Goal: Check status: Check status

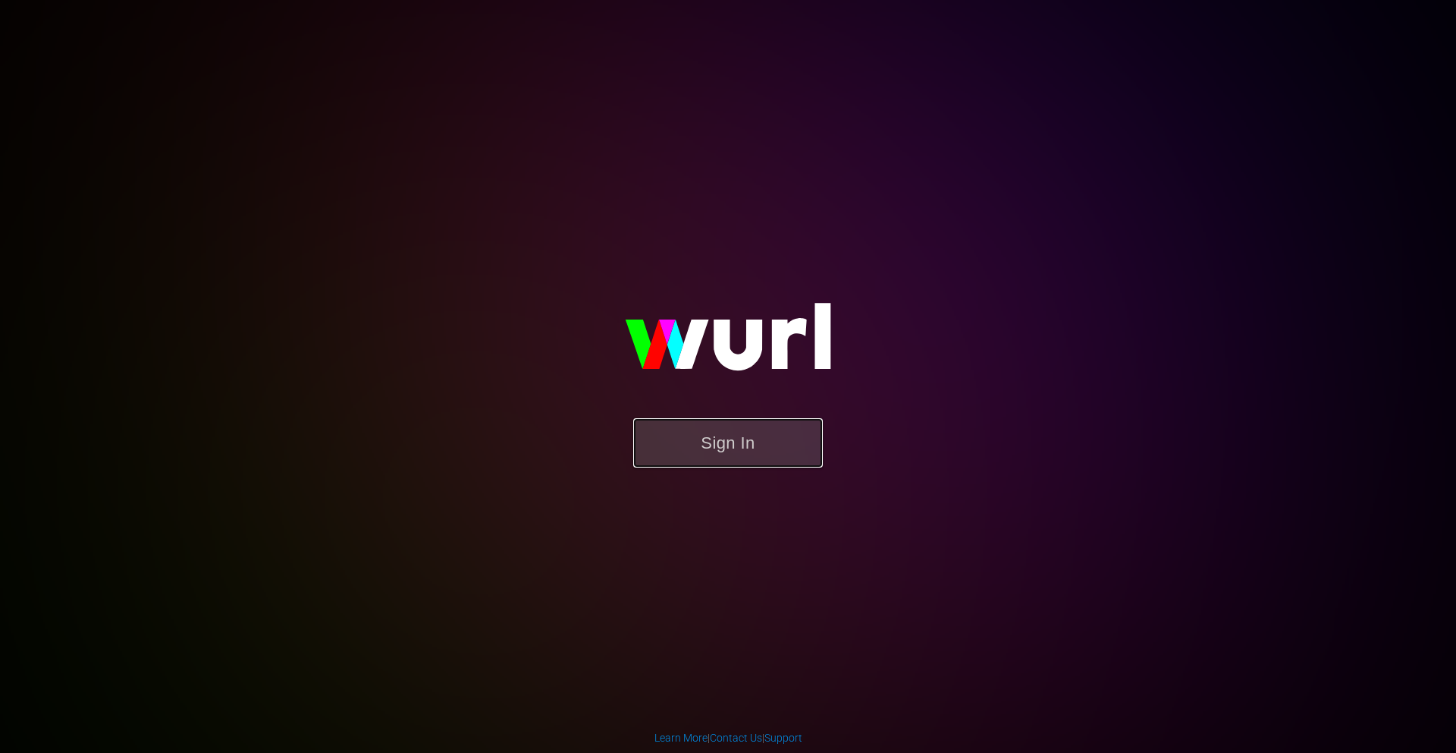
click at [730, 445] on button "Sign In" at bounding box center [728, 442] width 190 height 49
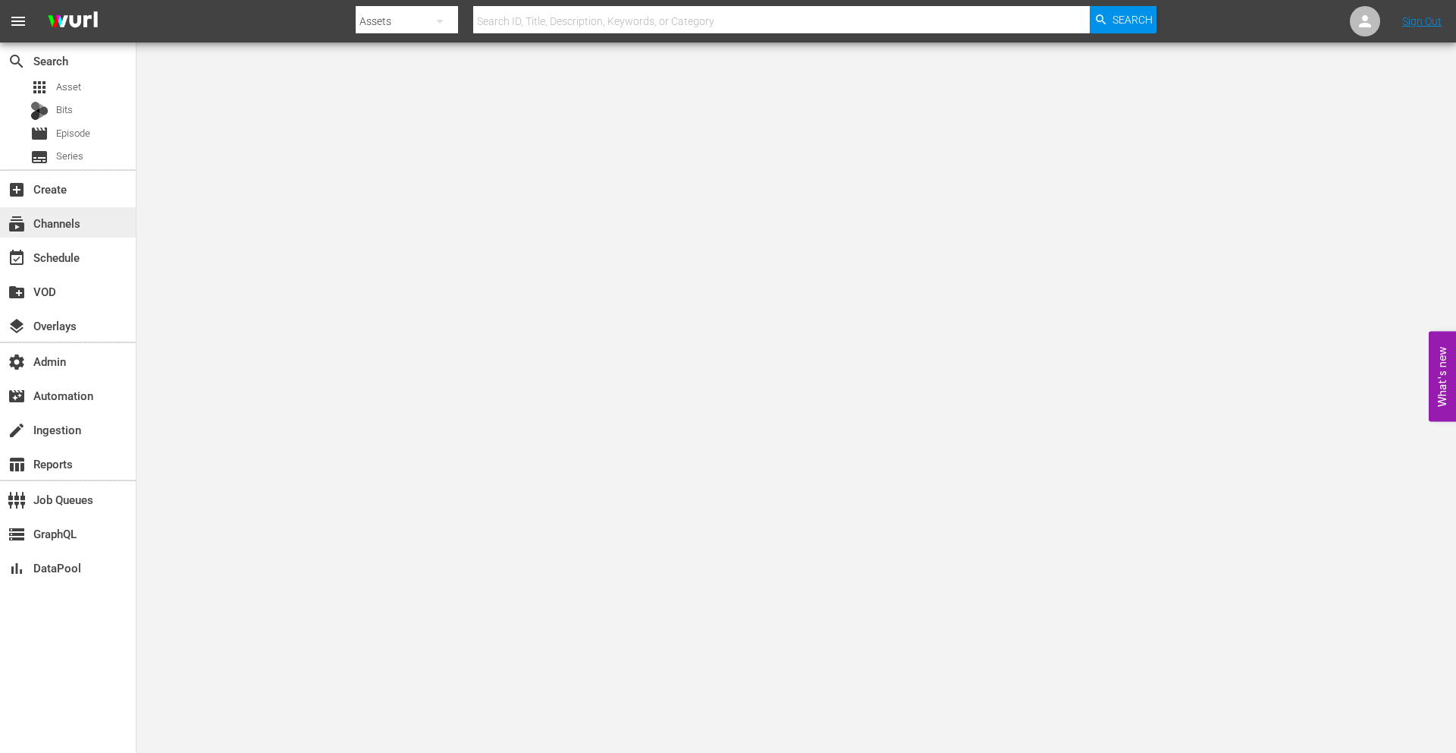
click at [61, 217] on div "subscriptions Channels" at bounding box center [42, 221] width 85 height 14
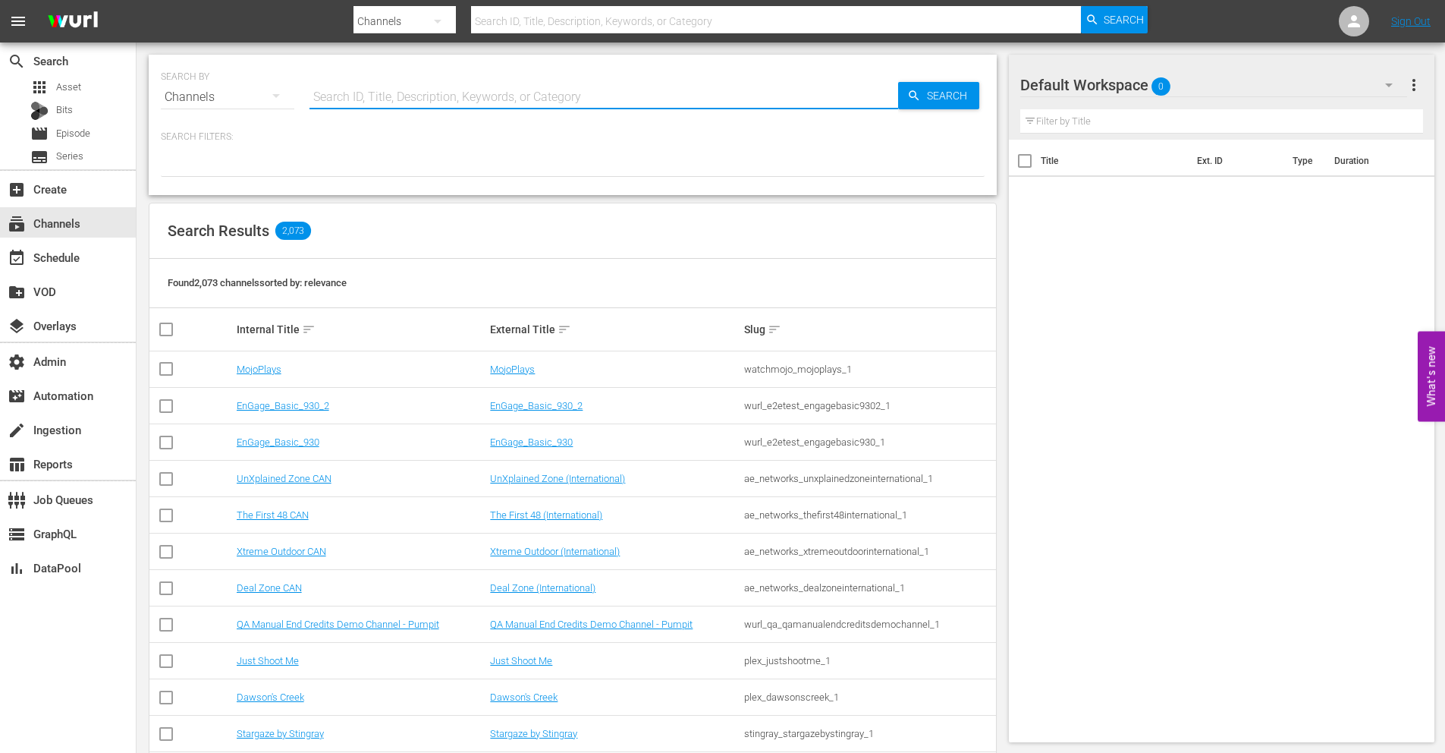
click at [387, 96] on input "text" at bounding box center [604, 97] width 589 height 36
type input "NFL"
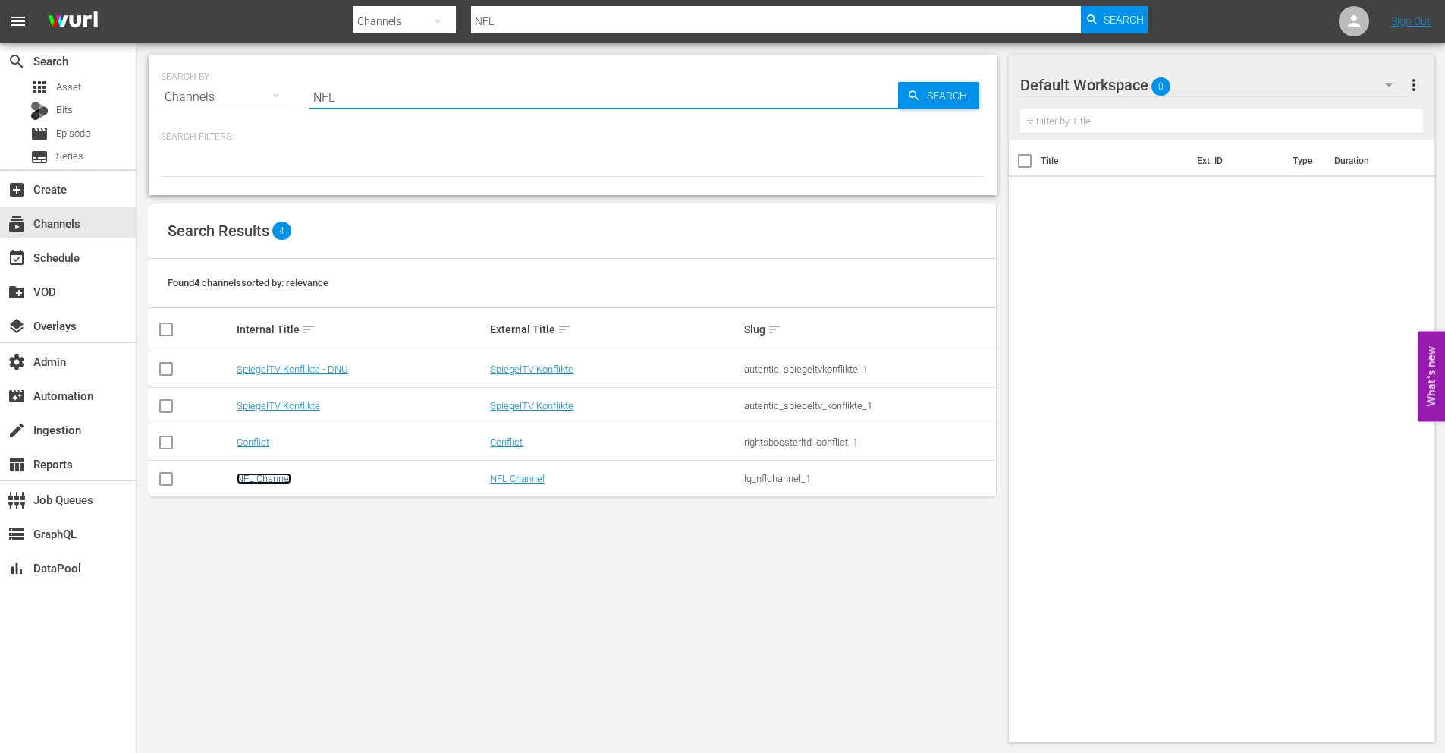
click at [253, 477] on link "NFL Channel" at bounding box center [264, 478] width 55 height 11
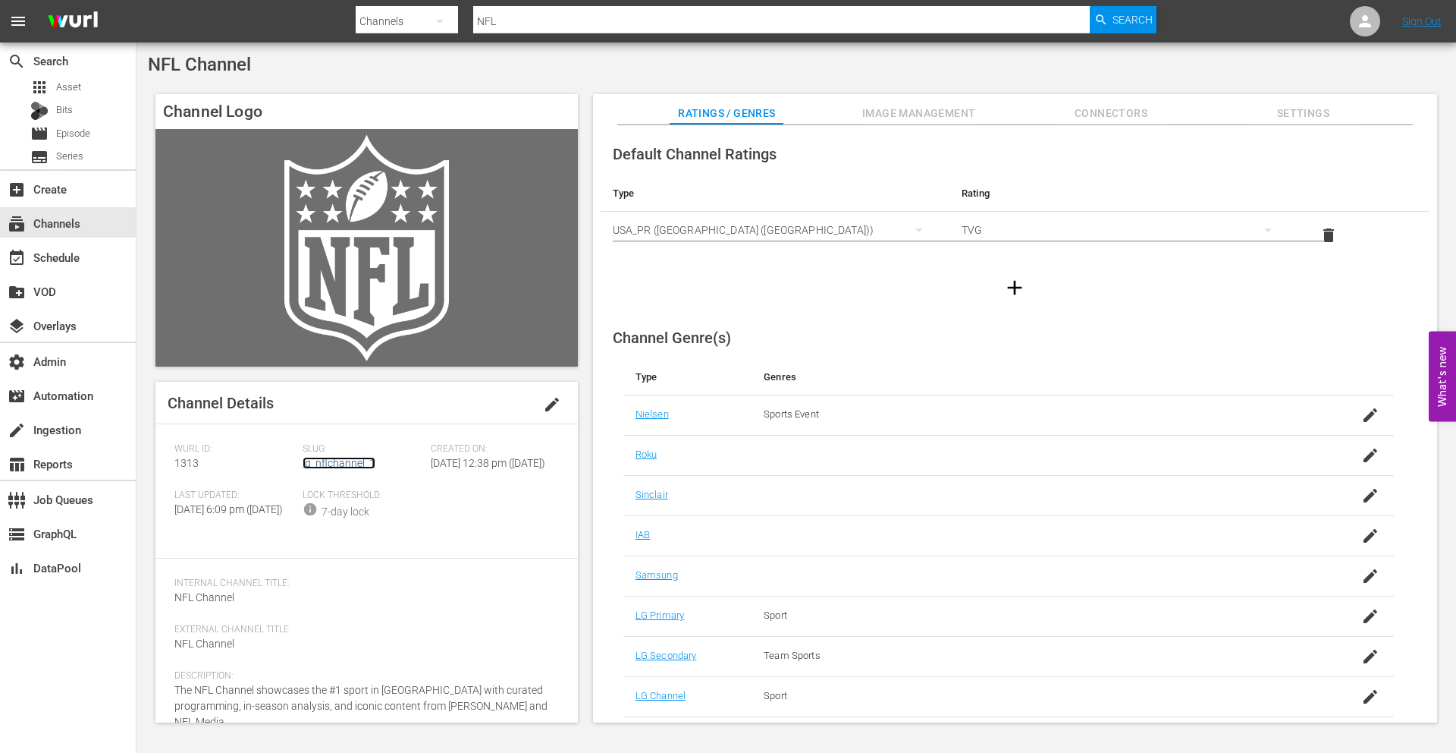
click at [335, 461] on link "lg_nflchannel_1" at bounding box center [339, 463] width 73 height 12
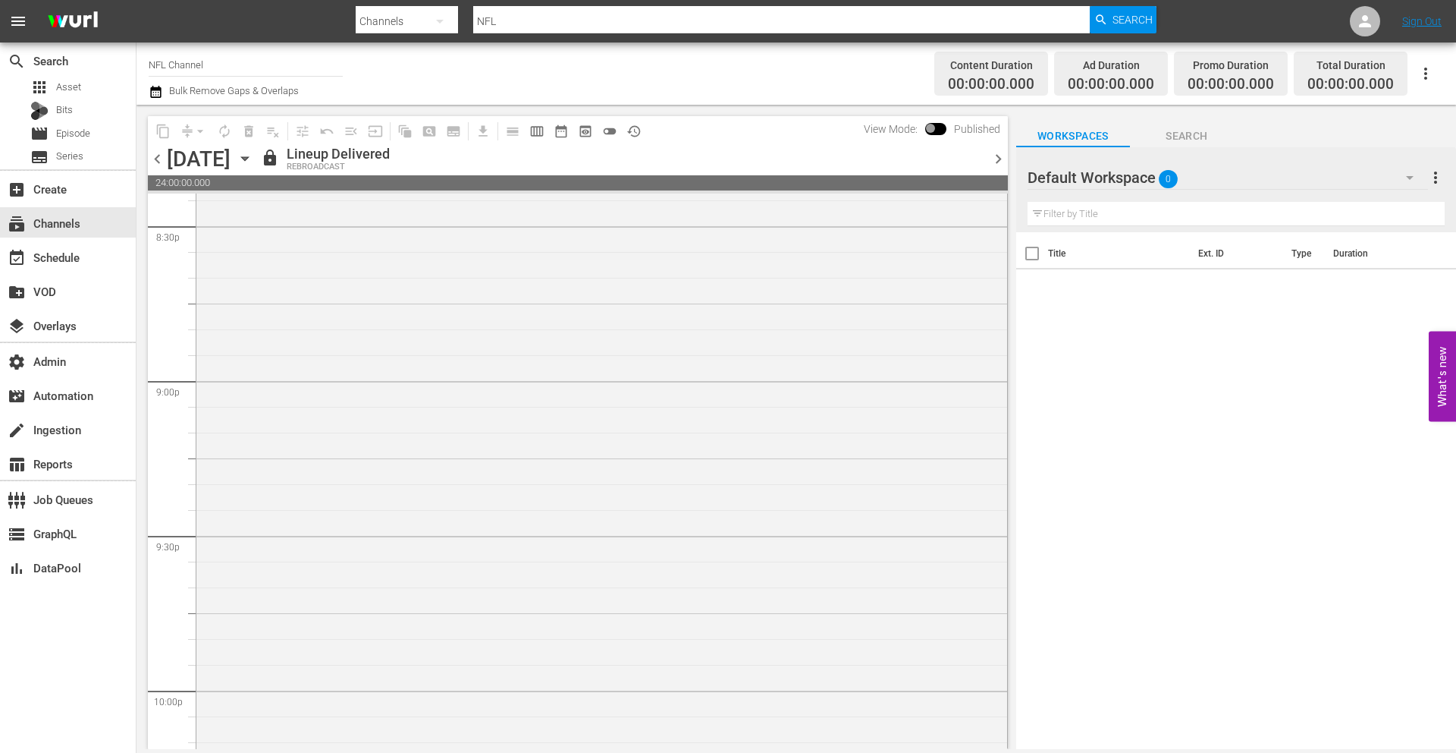
scroll to position [6872, 0]
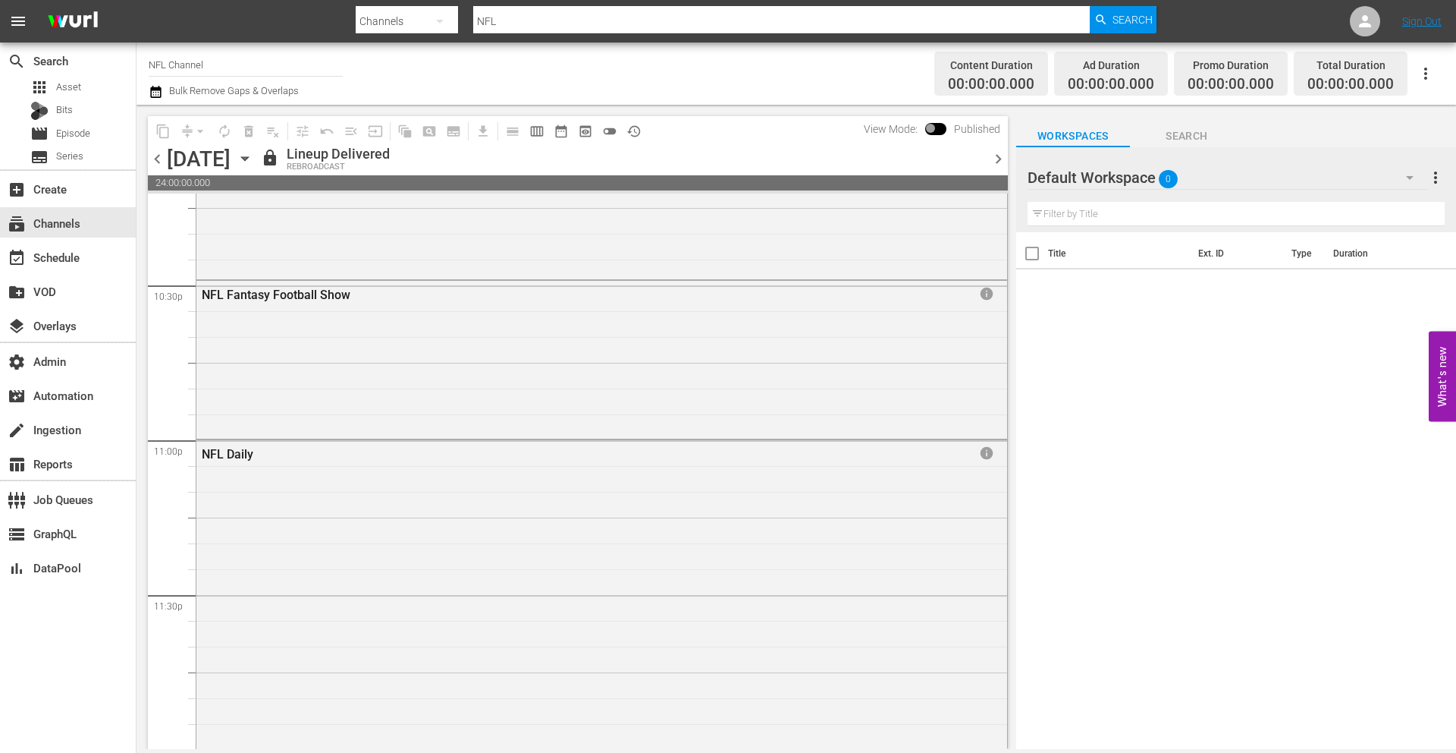
click at [248, 159] on icon "button" at bounding box center [244, 159] width 7 height 4
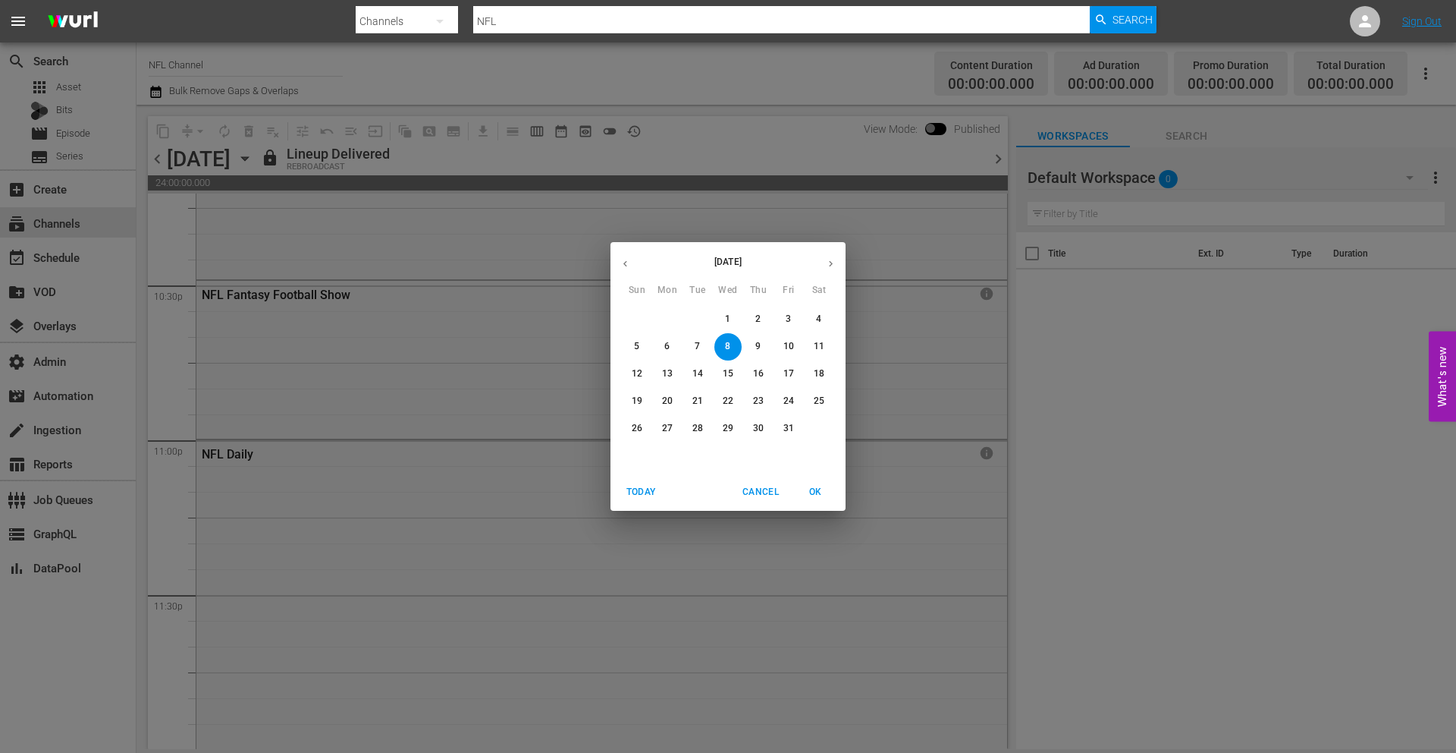
click at [626, 258] on icon "button" at bounding box center [625, 263] width 11 height 11
click at [658, 428] on span "29" at bounding box center [667, 428] width 27 height 13
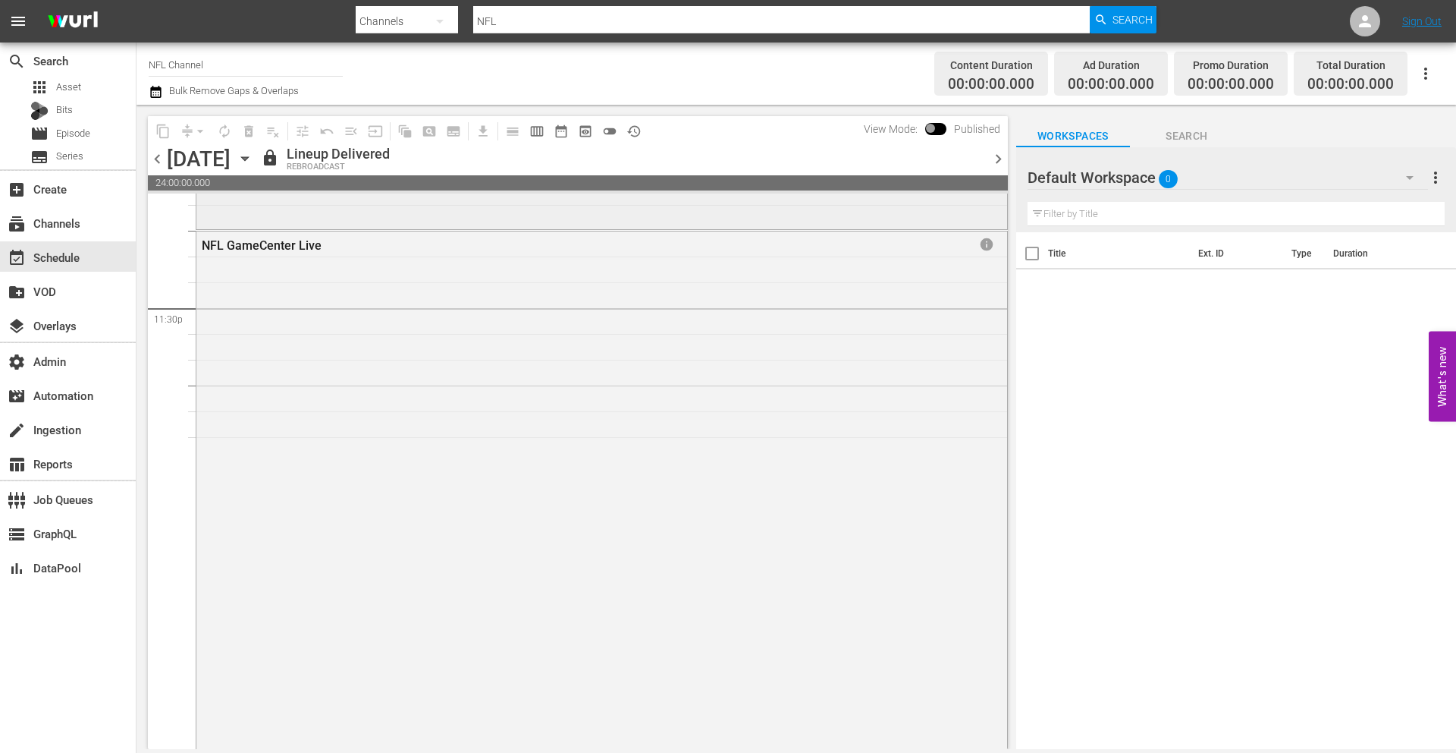
scroll to position [7097, 0]
click at [979, 303] on span "info" at bounding box center [986, 305] width 15 height 15
